Goal: Check status: Check status

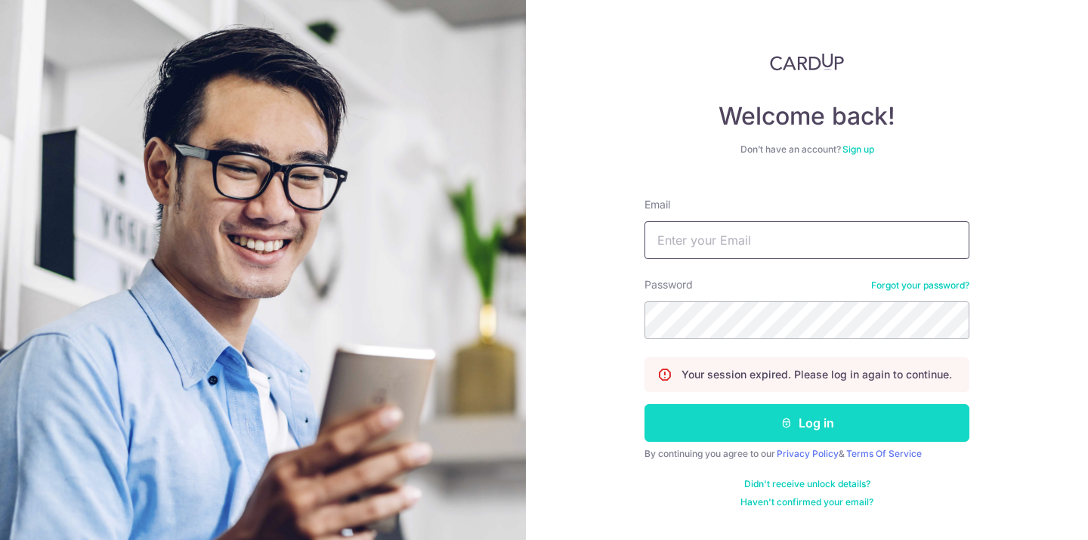
type input "[EMAIL_ADDRESS][DOMAIN_NAME]"
click at [738, 428] on button "Log in" at bounding box center [806, 423] width 325 height 38
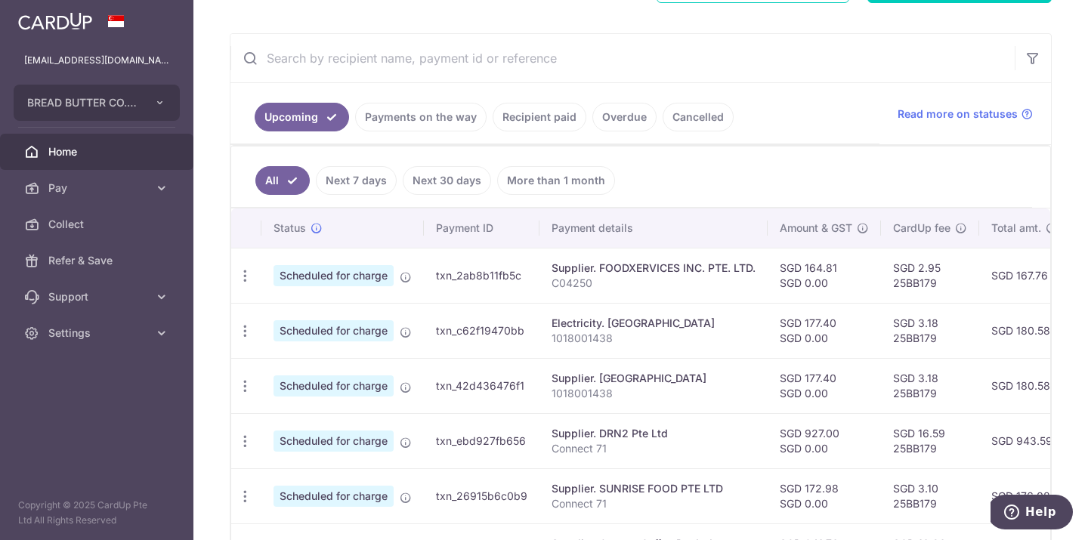
scroll to position [233, 0]
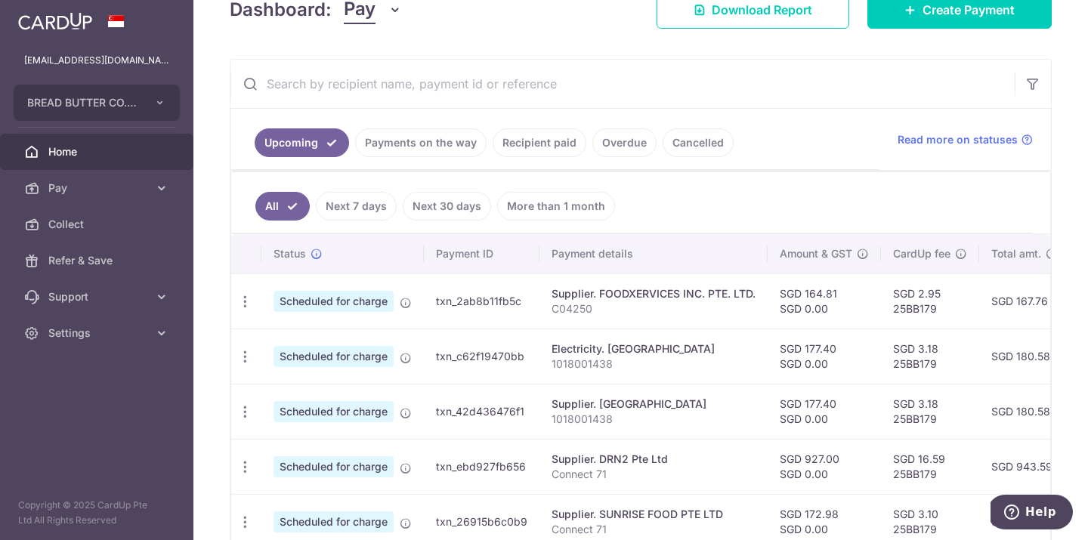
click at [543, 149] on link "Recipient paid" at bounding box center [540, 142] width 94 height 29
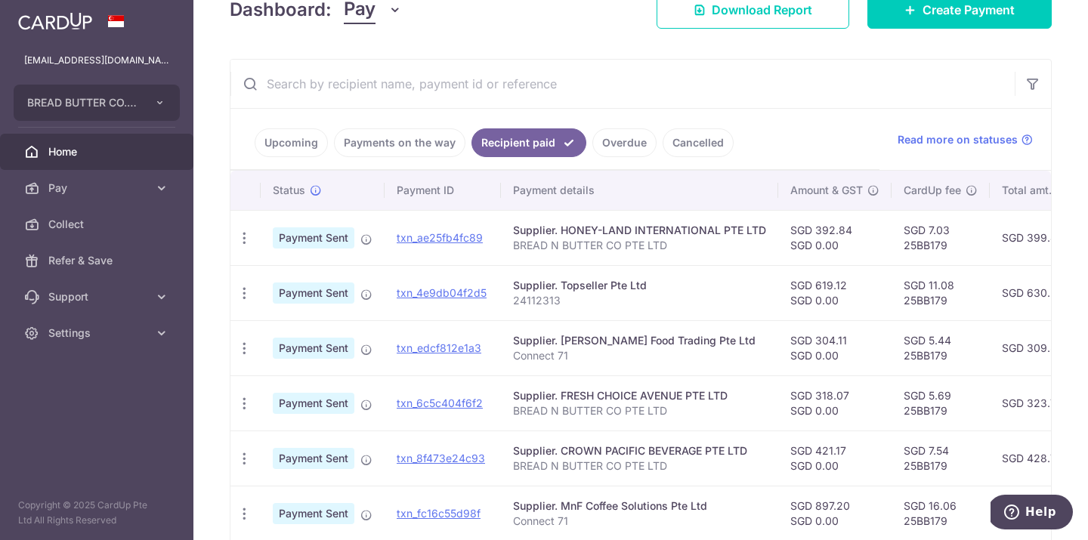
scroll to position [240, 0]
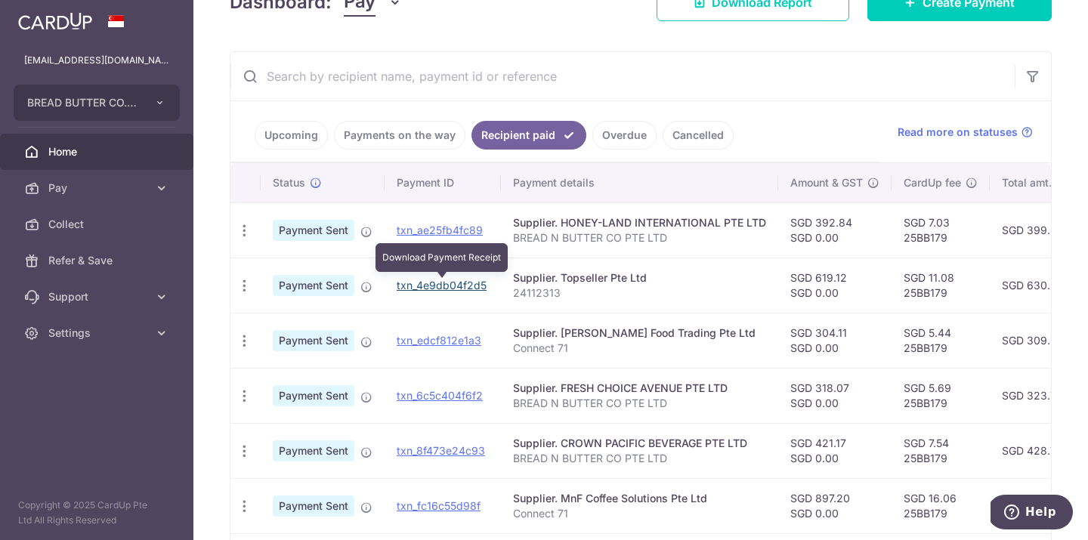
click at [429, 282] on link "txn_4e9db04f2d5" at bounding box center [442, 285] width 90 height 13
click at [406, 136] on link "Payments on the way" at bounding box center [399, 135] width 131 height 29
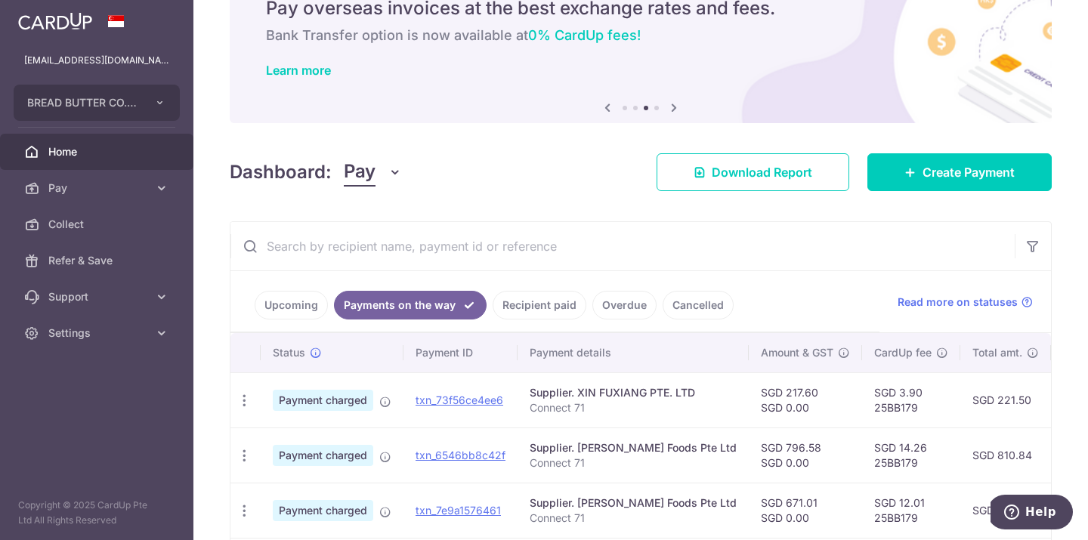
scroll to position [196, 0]
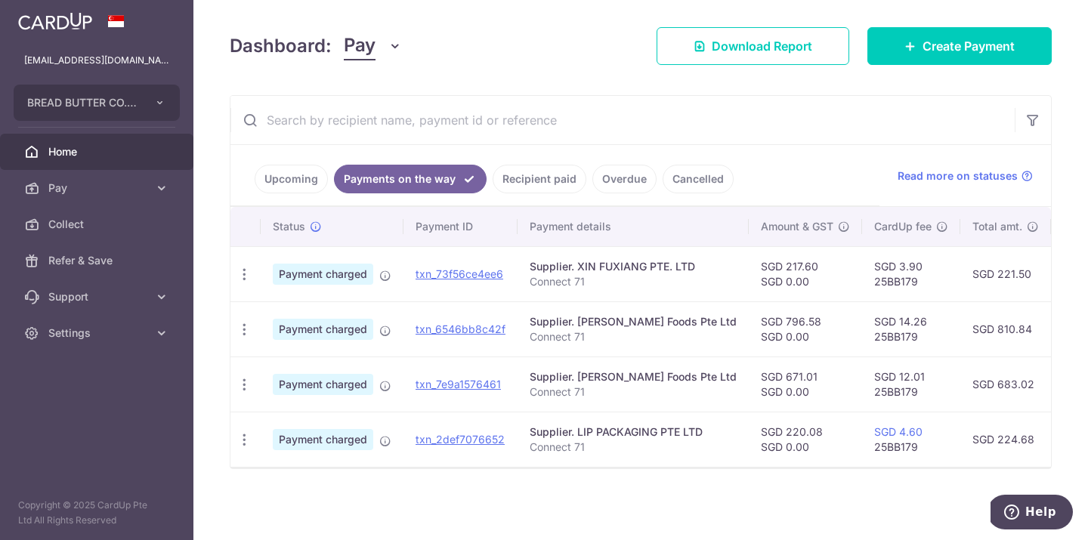
click at [440, 190] on link "Payments on the way" at bounding box center [410, 179] width 153 height 29
click at [453, 439] on link "txn_2def7076652" at bounding box center [460, 439] width 89 height 13
